Goal: Transaction & Acquisition: Obtain resource

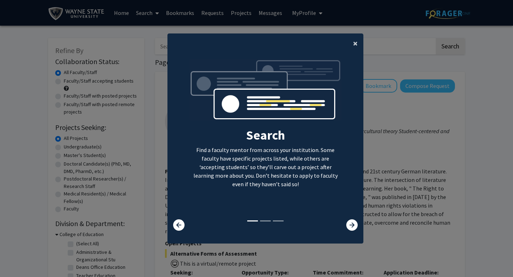
click at [357, 42] on span "×" at bounding box center [355, 43] width 5 height 11
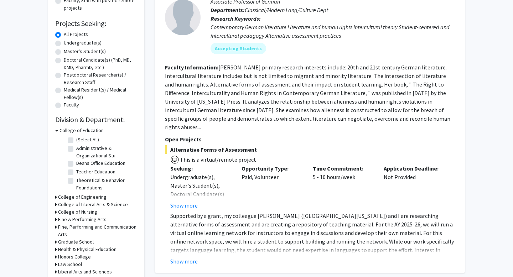
scroll to position [105, 0]
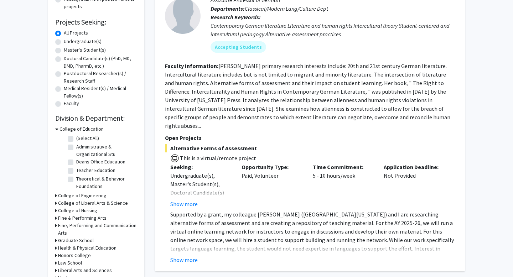
click at [55, 195] on icon at bounding box center [56, 195] width 2 height 7
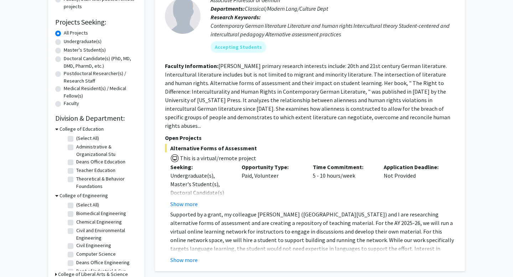
click at [76, 214] on label "Biomedical Engineering" at bounding box center [101, 213] width 50 height 7
click at [76, 214] on input "Biomedical Engineering" at bounding box center [78, 212] width 5 height 5
checkbox input "true"
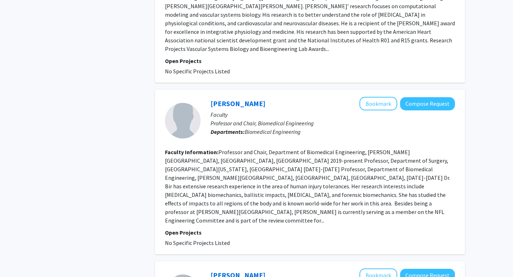
scroll to position [357, 0]
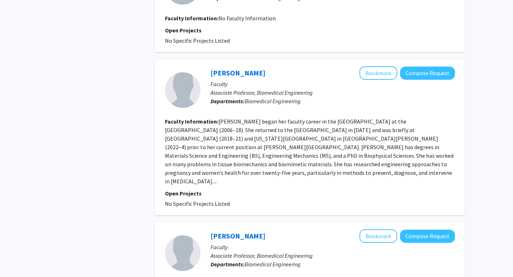
drag, startPoint x: 259, startPoint y: 74, endPoint x: 203, endPoint y: 74, distance: 55.2
click at [203, 74] on div "[PERSON_NAME] Bookmark Compose Request Faculty Associate Professor, Biomedical …" at bounding box center [328, 89] width 254 height 47
copy link "[PERSON_NAME]"
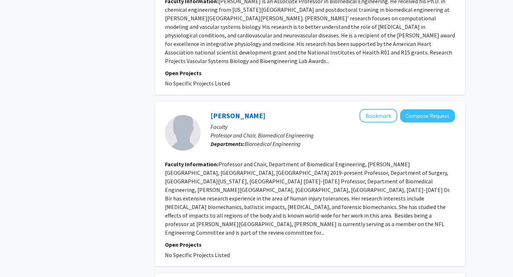
scroll to position [795, 0]
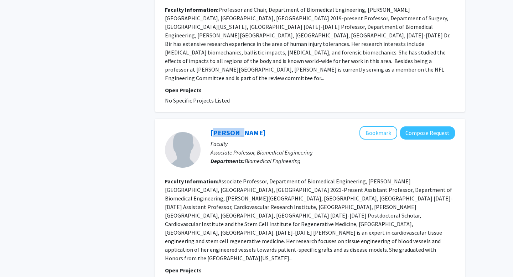
drag, startPoint x: 242, startPoint y: 90, endPoint x: 205, endPoint y: 87, distance: 37.5
click at [206, 126] on div "[PERSON_NAME] Bookmark Compose Request Faculty Associate Professor, Biomedical …" at bounding box center [328, 149] width 254 height 47
copy link "[PERSON_NAME]"
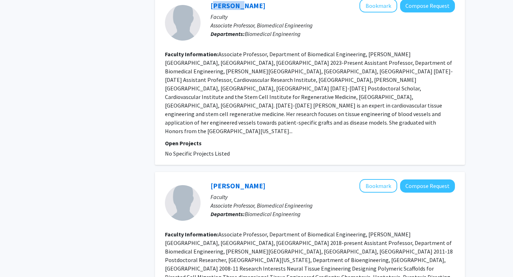
scroll to position [923, 0]
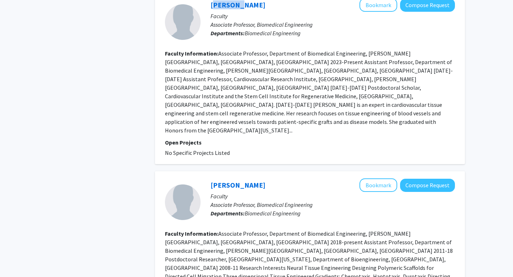
drag, startPoint x: 291, startPoint y: 117, endPoint x: 201, endPoint y: 116, distance: 90.1
click at [202, 179] on div "[PERSON_NAME] Bookmark Compose Request Faculty Associate Professor, Biomedical …" at bounding box center [328, 202] width 254 height 47
copy link "[PERSON_NAME]"
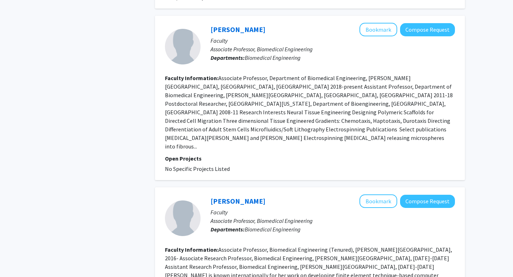
scroll to position [1079, 0]
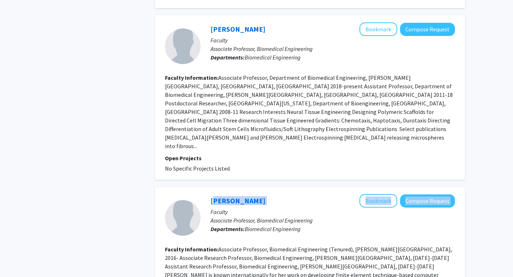
drag, startPoint x: 259, startPoint y: 117, endPoint x: 208, endPoint y: 118, distance: 51.3
click at [208, 194] on div "[PERSON_NAME] Bookmark Compose Request Faculty Associate Professor, Biomedical …" at bounding box center [328, 217] width 254 height 47
click at [275, 94] on div "[PERSON_NAME] Bookmark Compose Request Faculty Associate Professor, Biomedical …" at bounding box center [310, 97] width 310 height 165
drag, startPoint x: 255, startPoint y: 113, endPoint x: 209, endPoint y: 116, distance: 45.7
click at [209, 194] on div "[PERSON_NAME] Bookmark Compose Request Faculty Associate Professor, Biomedical …" at bounding box center [328, 217] width 254 height 47
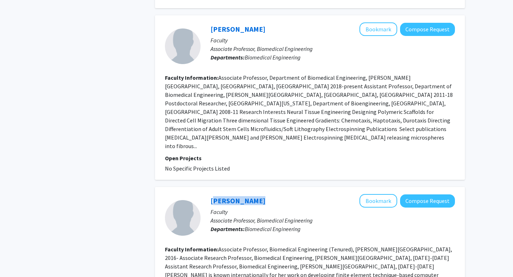
copy link "[PERSON_NAME]"
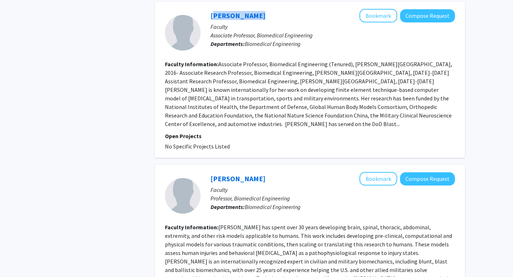
scroll to position [1265, 0]
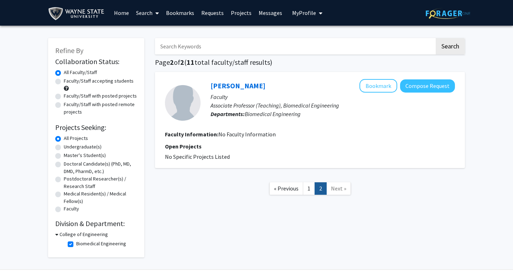
click at [64, 165] on label "Doctoral Candidate(s) (PhD, MD, DMD, PharmD, etc.)" at bounding box center [100, 167] width 73 height 15
click at [64, 165] on input "Doctoral Candidate(s) (PhD, MD, DMD, PharmD, etc.)" at bounding box center [66, 162] width 5 height 5
radio input "true"
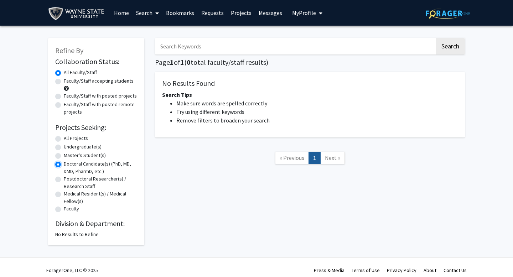
scroll to position [6, 0]
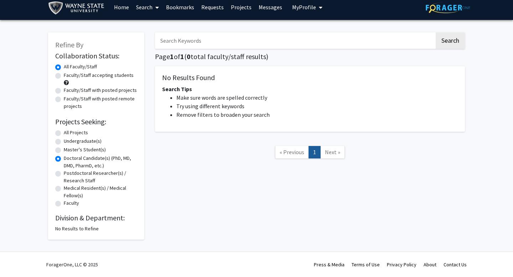
click at [64, 174] on label "Postdoctoral Researcher(s) / Research Staff" at bounding box center [100, 177] width 73 height 15
click at [64, 174] on input "Postdoctoral Researcher(s) / Research Staff" at bounding box center [66, 172] width 5 height 5
radio input "true"
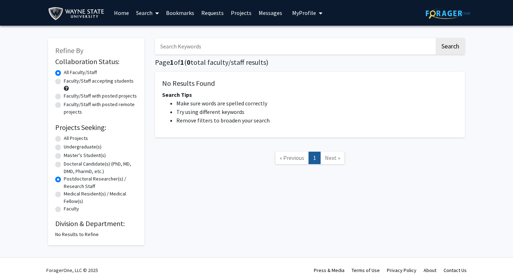
click at [64, 146] on label "Undergraduate(s)" at bounding box center [83, 146] width 38 height 7
click at [64, 146] on input "Undergraduate(s)" at bounding box center [66, 145] width 5 height 5
radio input "true"
click at [64, 138] on label "All Projects" at bounding box center [76, 138] width 24 height 7
click at [64, 138] on input "All Projects" at bounding box center [66, 137] width 5 height 5
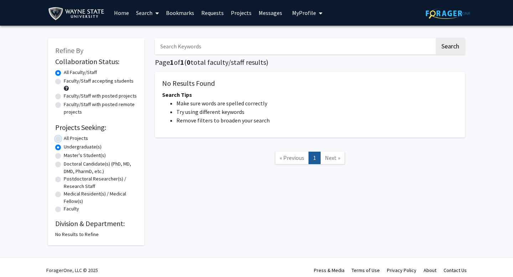
radio input "true"
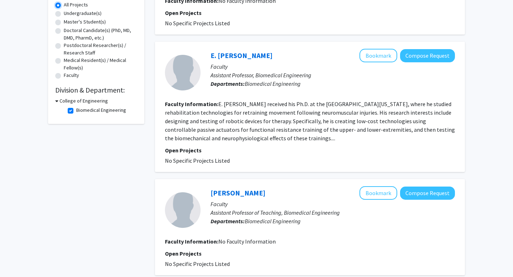
scroll to position [82, 0]
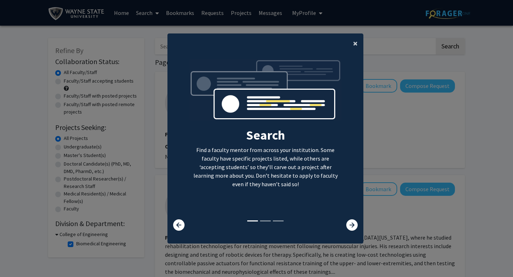
click at [356, 44] on span "×" at bounding box center [355, 43] width 5 height 11
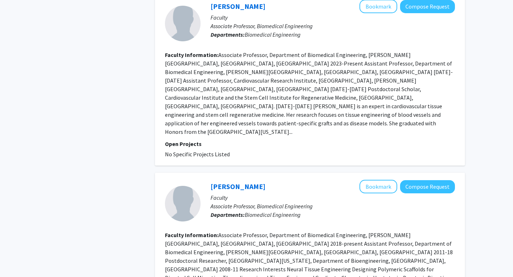
scroll to position [949, 0]
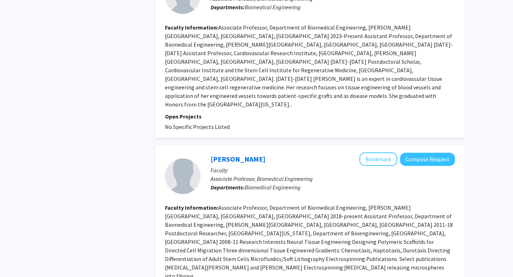
click at [283, 204] on fg-read-more "Associate Professor, Department of Biomedical Engineering, [PERSON_NAME][GEOGRA…" at bounding box center [309, 242] width 288 height 76
click at [265, 155] on link "[PERSON_NAME]" at bounding box center [238, 159] width 55 height 9
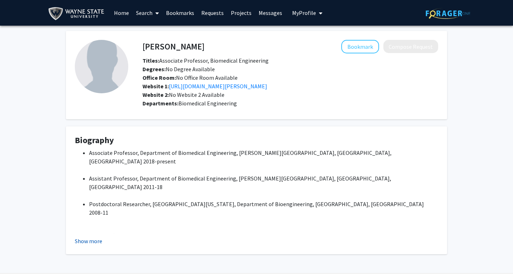
click at [98, 244] on button "Show more" at bounding box center [88, 241] width 27 height 9
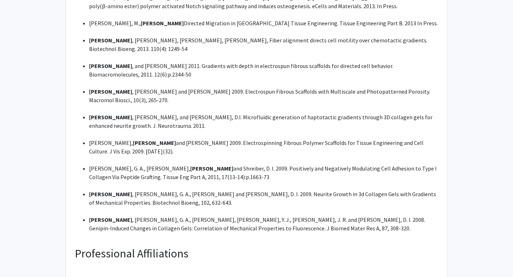
scroll to position [521, 0]
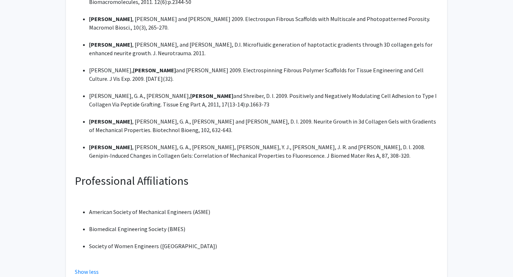
scroll to position [544, 0]
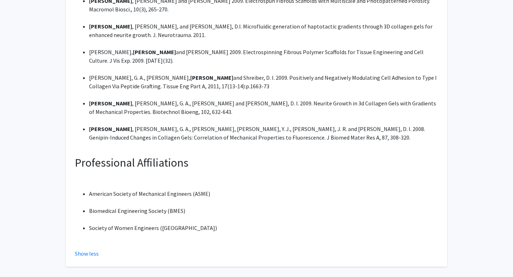
click at [346, 99] on li "[PERSON_NAME] , [PERSON_NAME], G. A., [PERSON_NAME] and [PERSON_NAME], D. I. 20…" at bounding box center [263, 107] width 349 height 17
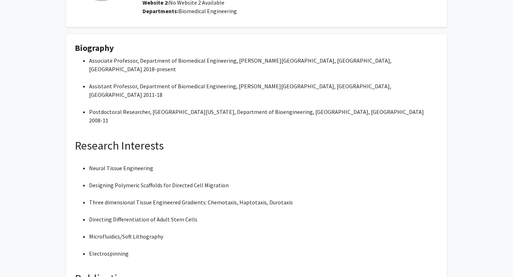
scroll to position [0, 0]
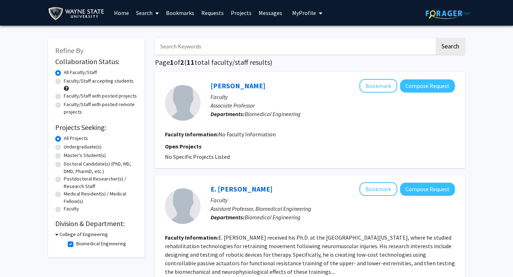
click at [76, 244] on label "Biomedical Engineering" at bounding box center [101, 243] width 50 height 7
click at [76, 244] on input "Biomedical Engineering" at bounding box center [78, 242] width 5 height 5
checkbox input "false"
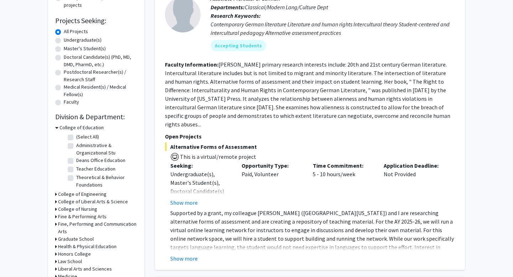
scroll to position [115, 0]
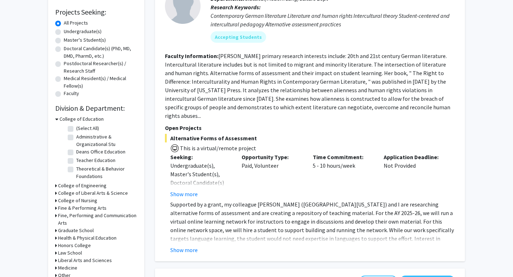
click at [56, 194] on icon at bounding box center [56, 193] width 2 height 7
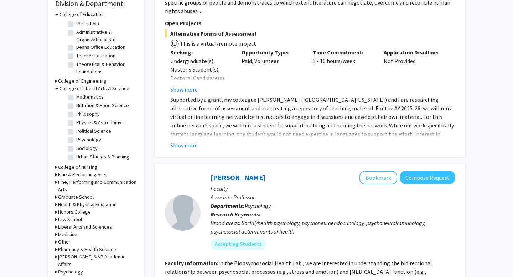
scroll to position [228, 0]
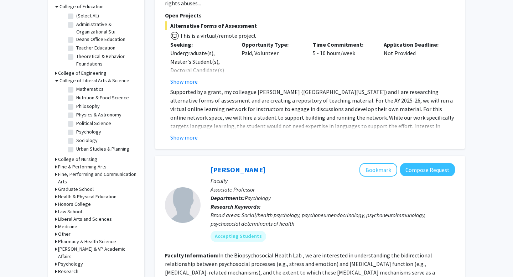
click at [55, 240] on icon at bounding box center [56, 241] width 2 height 7
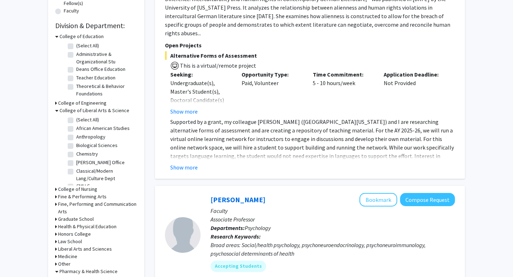
scroll to position [196, 0]
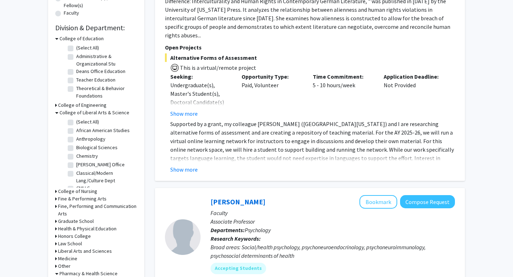
click at [57, 38] on icon at bounding box center [56, 38] width 3 height 7
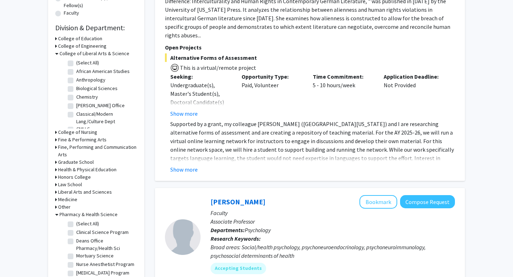
click at [55, 39] on icon at bounding box center [56, 38] width 2 height 7
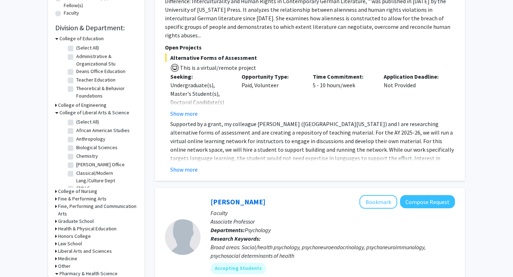
click at [55, 38] on div "Refine By Collaboration Status: Collaboration Status All Faculty/Staff Collabor…" at bounding box center [96, 136] width 96 height 589
click at [56, 38] on icon at bounding box center [56, 38] width 3 height 7
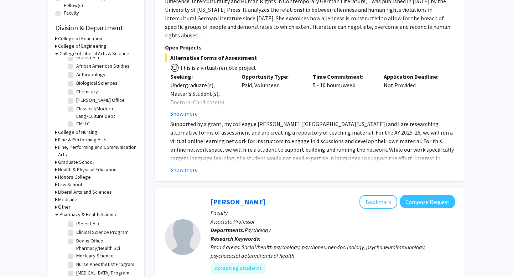
scroll to position [1, 0]
click at [56, 170] on icon at bounding box center [56, 169] width 2 height 7
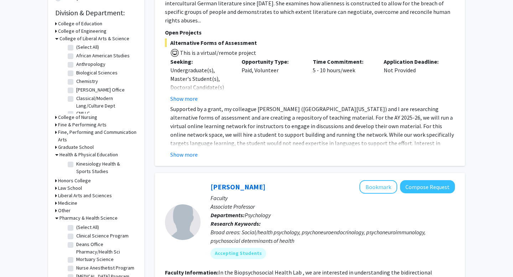
scroll to position [213, 0]
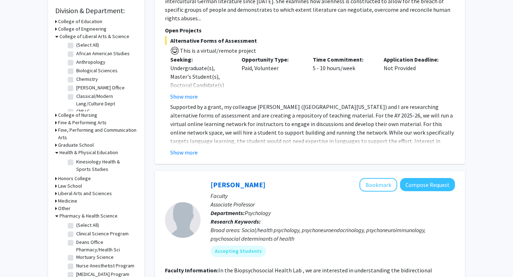
click at [56, 198] on icon at bounding box center [56, 200] width 2 height 7
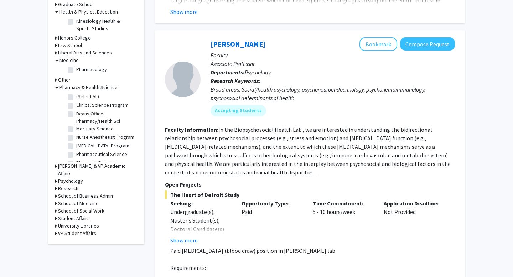
scroll to position [352, 0]
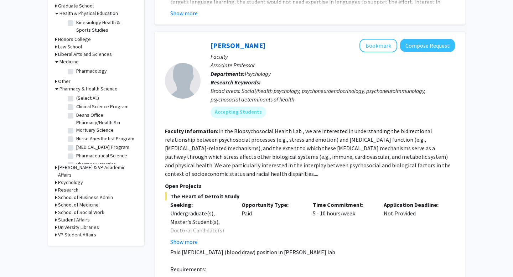
click at [56, 88] on icon at bounding box center [56, 88] width 3 height 7
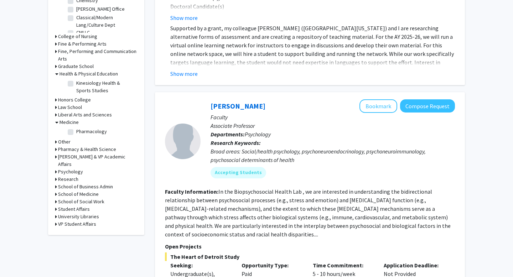
scroll to position [288, 0]
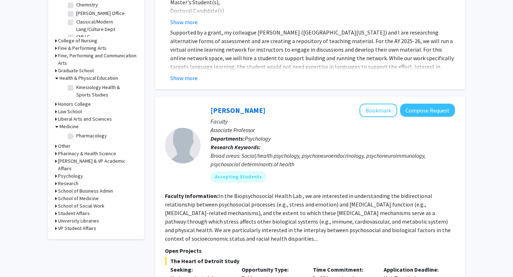
click at [55, 118] on icon at bounding box center [56, 118] width 2 height 7
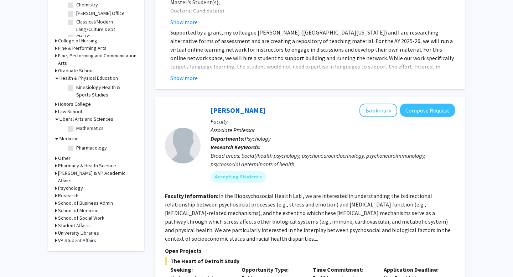
click at [56, 118] on icon at bounding box center [56, 118] width 3 height 7
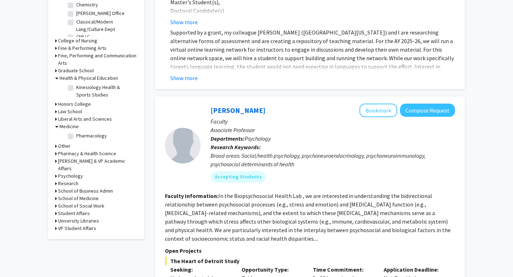
click at [56, 55] on icon at bounding box center [56, 55] width 2 height 7
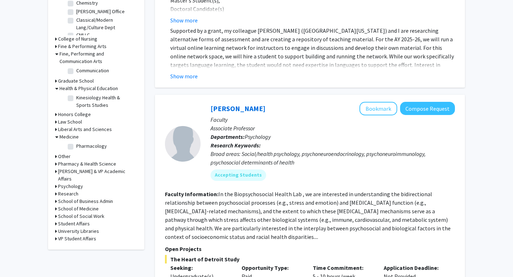
scroll to position [286, 0]
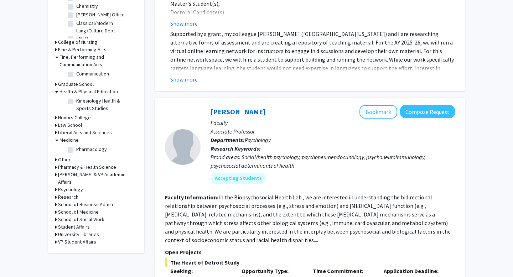
click at [56, 57] on icon at bounding box center [56, 56] width 3 height 7
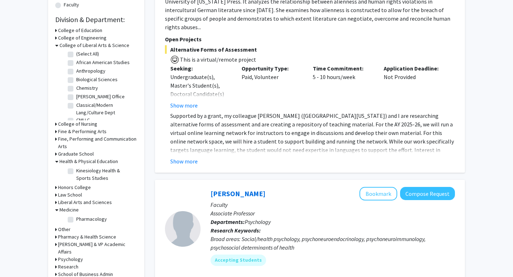
scroll to position [200, 0]
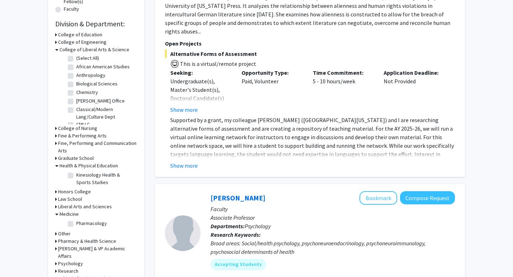
click at [55, 33] on icon at bounding box center [56, 34] width 2 height 7
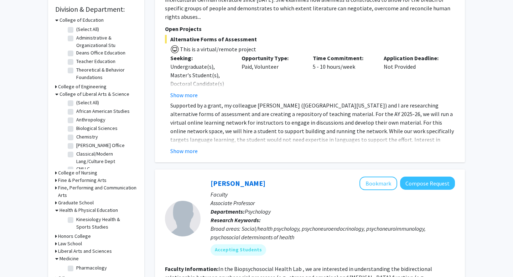
scroll to position [205, 0]
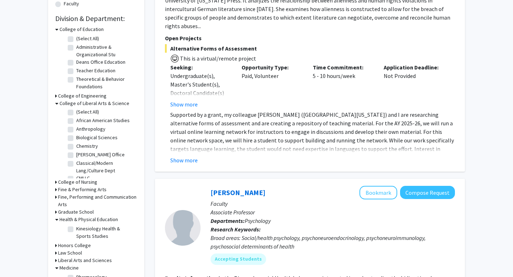
click at [56, 28] on icon at bounding box center [56, 29] width 3 height 7
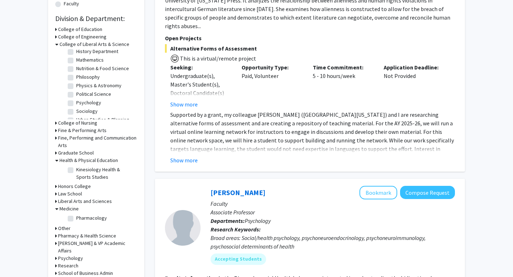
scroll to position [170, 0]
click at [76, 95] on label "Psychology" at bounding box center [88, 95] width 25 height 7
click at [76, 95] on input "Psychology" at bounding box center [78, 94] width 5 height 5
checkbox input "true"
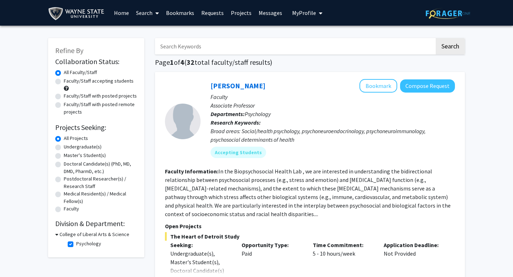
scroll to position [78, 0]
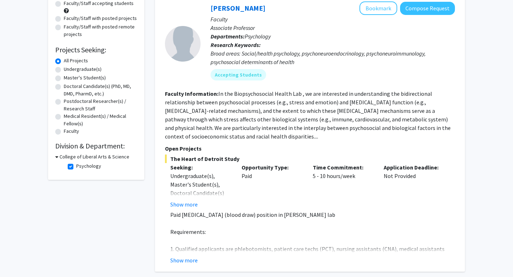
click at [57, 156] on icon at bounding box center [56, 156] width 3 height 7
click at [57, 156] on icon at bounding box center [56, 156] width 2 height 7
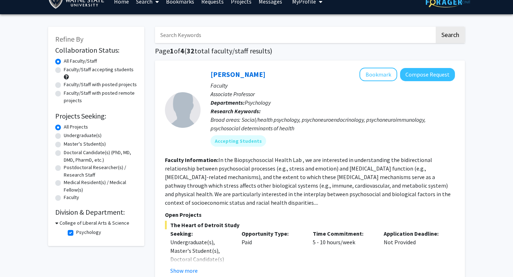
scroll to position [10, 0]
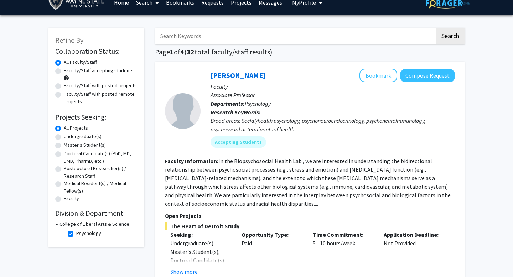
click at [76, 234] on label "Psychology" at bounding box center [88, 233] width 25 height 7
click at [76, 234] on input "Psychology" at bounding box center [78, 232] width 5 height 5
checkbox input "false"
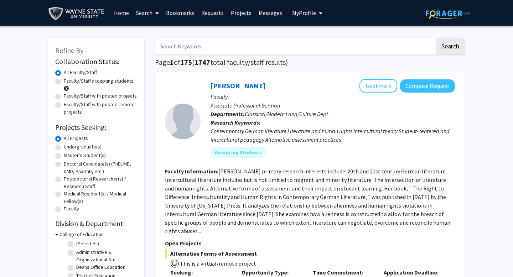
click at [64, 139] on label "All Projects" at bounding box center [76, 138] width 24 height 7
click at [64, 139] on input "All Projects" at bounding box center [66, 137] width 5 height 5
click at [64, 146] on label "Undergraduate(s)" at bounding box center [83, 146] width 38 height 7
click at [64, 146] on input "Undergraduate(s)" at bounding box center [66, 145] width 5 height 5
radio input "true"
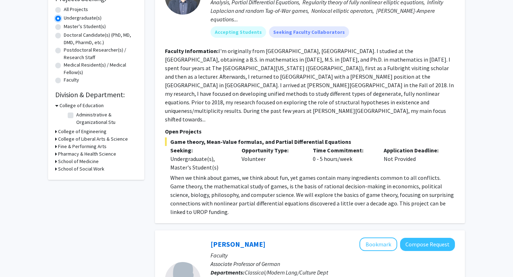
scroll to position [130, 0]
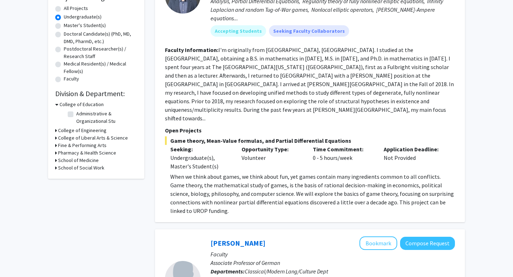
click at [56, 139] on icon at bounding box center [56, 137] width 2 height 7
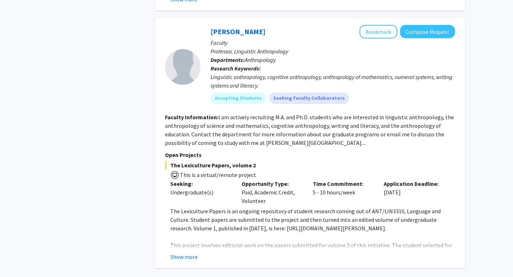
scroll to position [2990, 0]
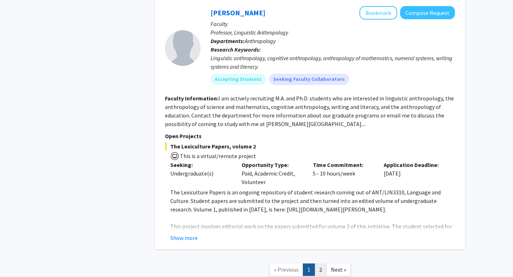
click at [321, 264] on link "2" at bounding box center [321, 270] width 12 height 12
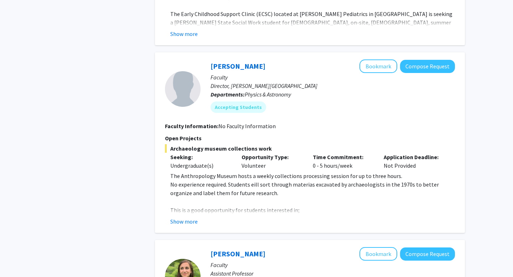
scroll to position [516, 0]
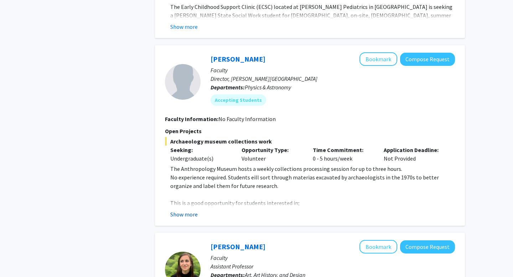
click at [189, 210] on button "Show more" at bounding box center [183, 214] width 27 height 9
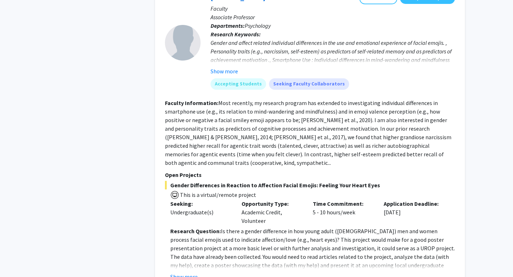
scroll to position [1655, 0]
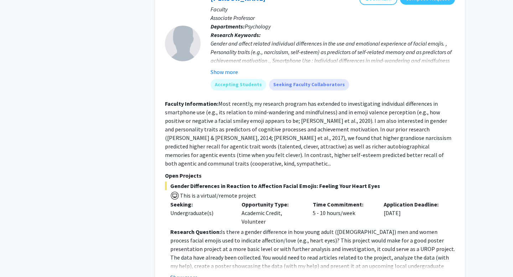
click at [190, 273] on button "Show more" at bounding box center [183, 277] width 27 height 9
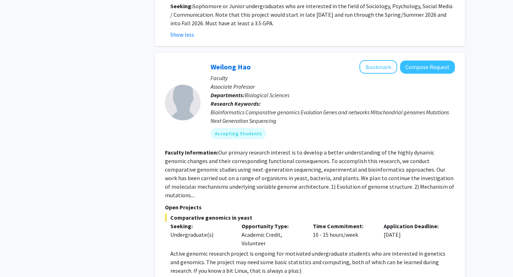
scroll to position [1954, 0]
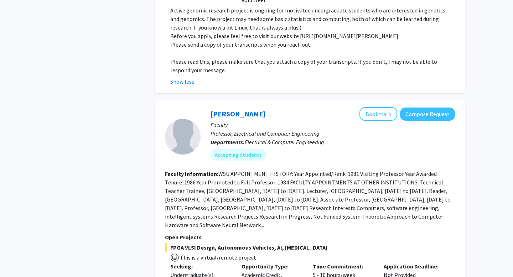
scroll to position [2194, 0]
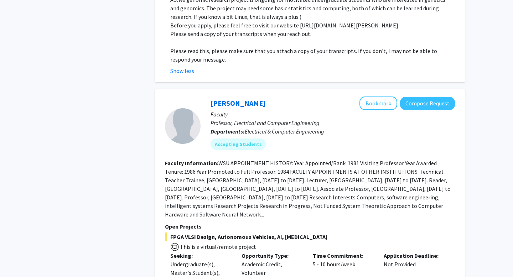
scroll to position [2194, 0]
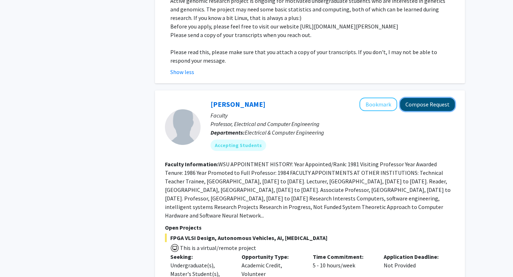
click at [409, 98] on button "Compose Request" at bounding box center [427, 104] width 55 height 13
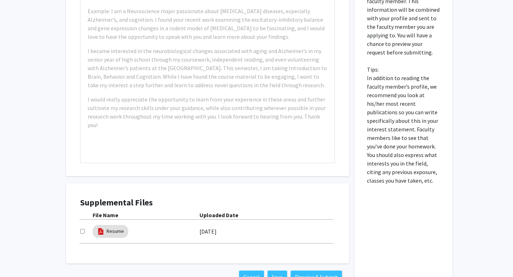
scroll to position [256, 0]
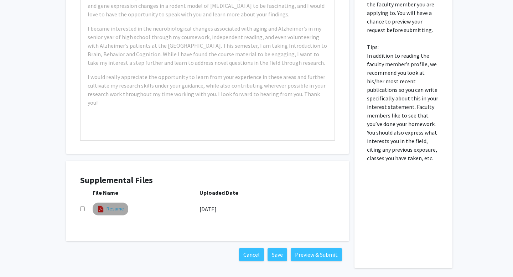
click at [118, 207] on link "Resume" at bounding box center [115, 208] width 17 height 7
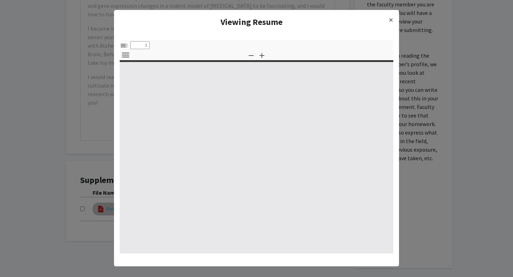
select select "custom"
type input "0"
select select "custom"
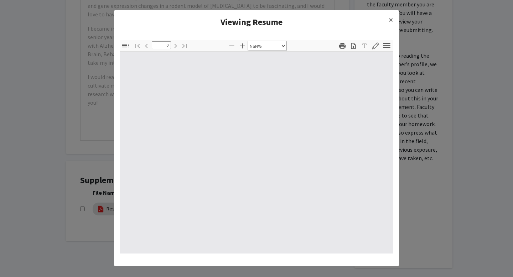
type input "1"
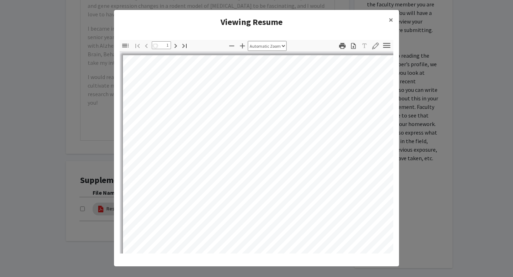
select select "auto"
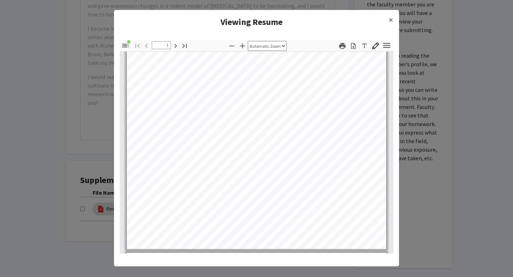
type input "2"
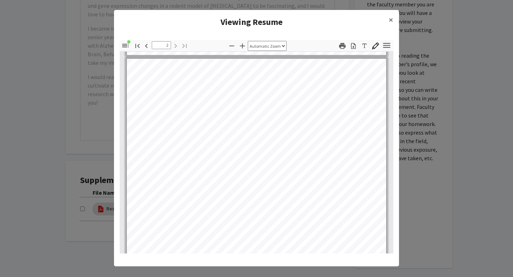
scroll to position [480, 0]
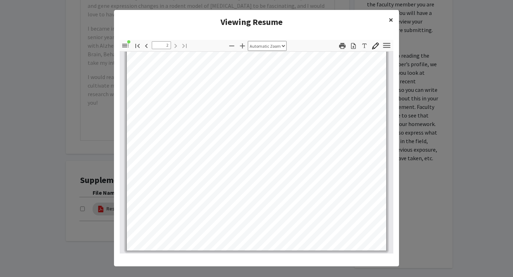
click at [389, 20] on span "×" at bounding box center [391, 19] width 5 height 11
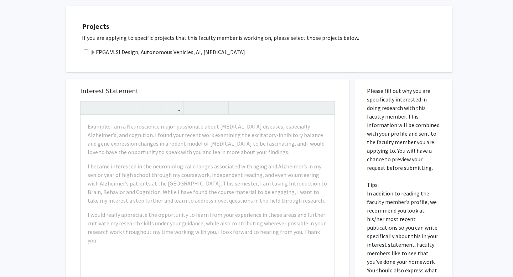
scroll to position [0, 0]
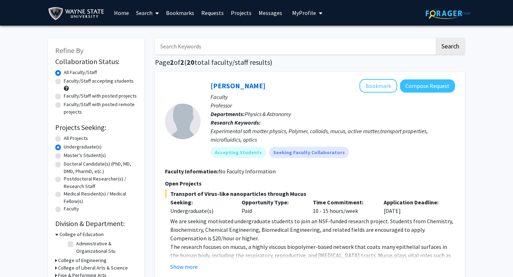
click at [310, 98] on p "Faculty" at bounding box center [333, 97] width 244 height 9
